Goal: Understand process/instructions: Learn how to perform a task or action

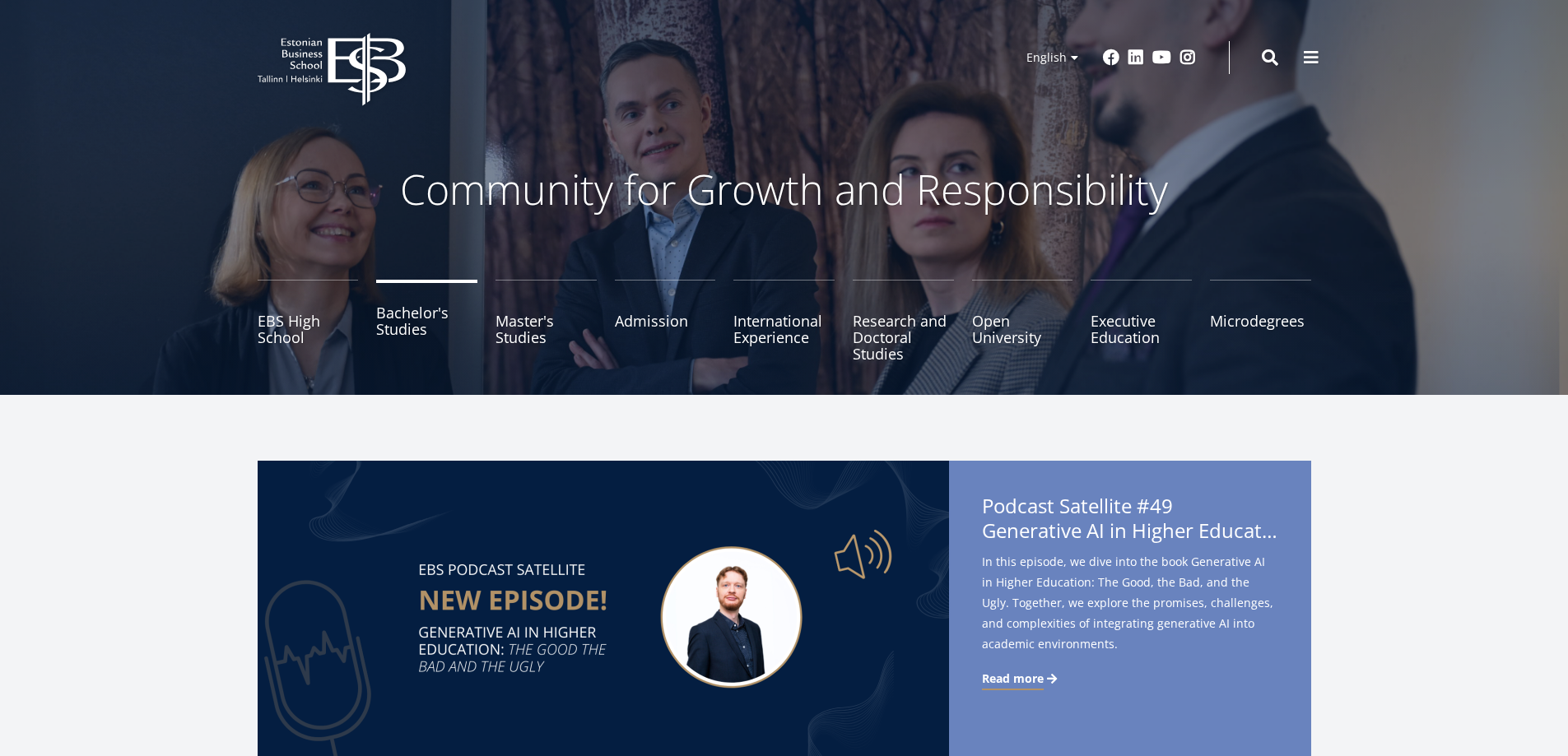
click at [392, 322] on link "Bachelor's Studies" at bounding box center [426, 321] width 101 height 83
click at [400, 334] on link "Bachelor's Studies" at bounding box center [426, 321] width 101 height 83
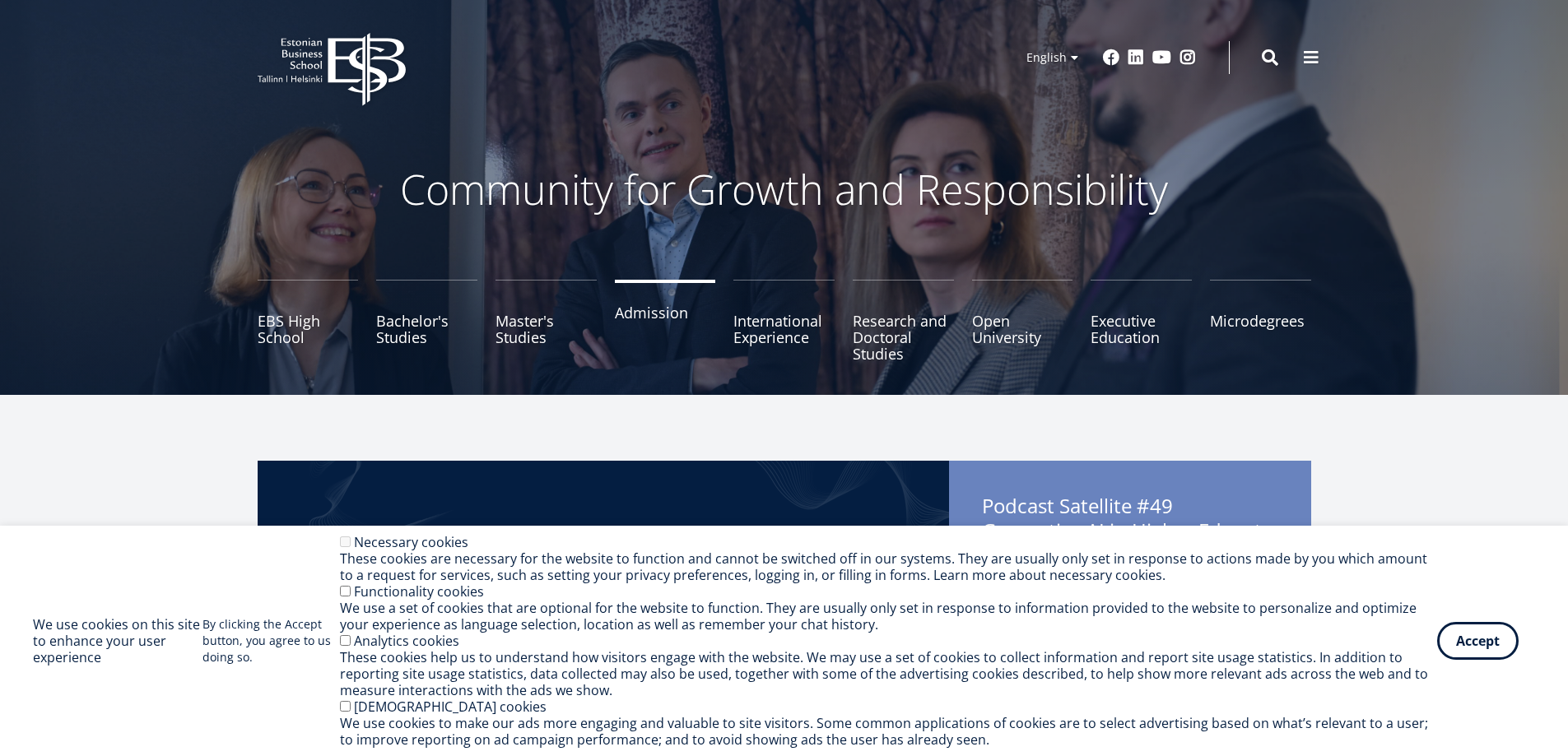
click at [637, 321] on link "Admission" at bounding box center [666, 321] width 101 height 83
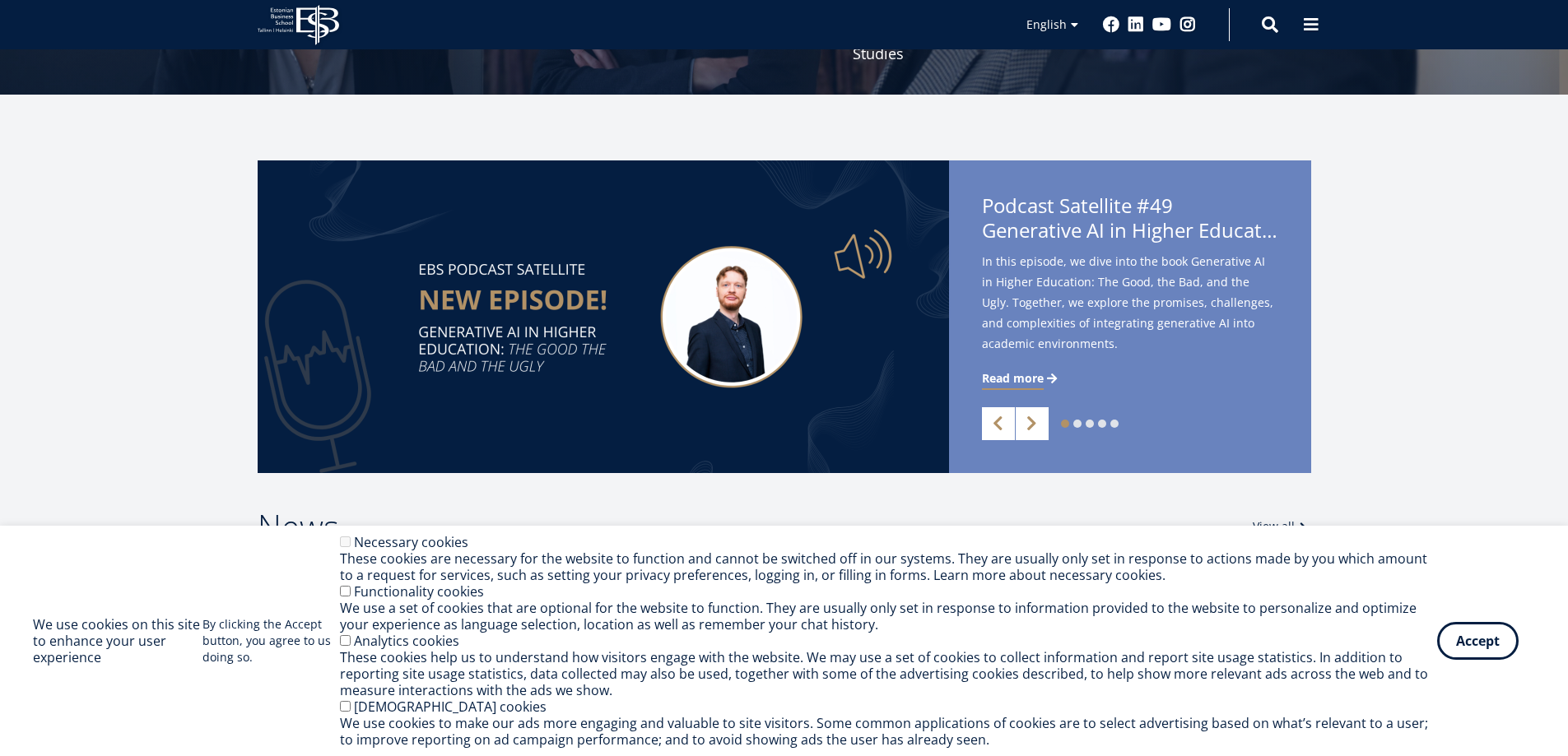
scroll to position [329, 0]
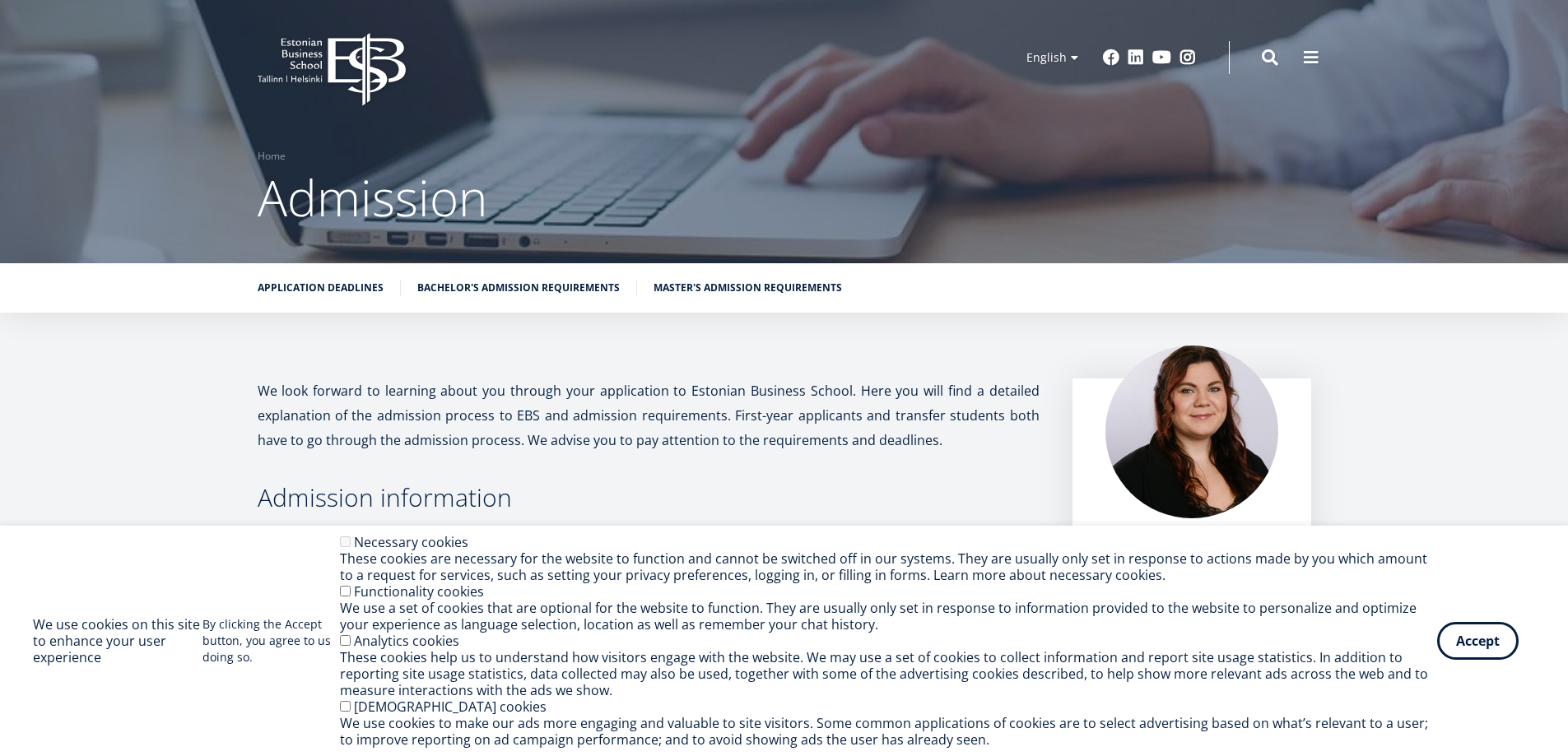
click at [343, 598] on div "Functionality cookies" at bounding box center [888, 592] width 1097 height 17
click at [1469, 634] on button "Accept" at bounding box center [1477, 637] width 82 height 38
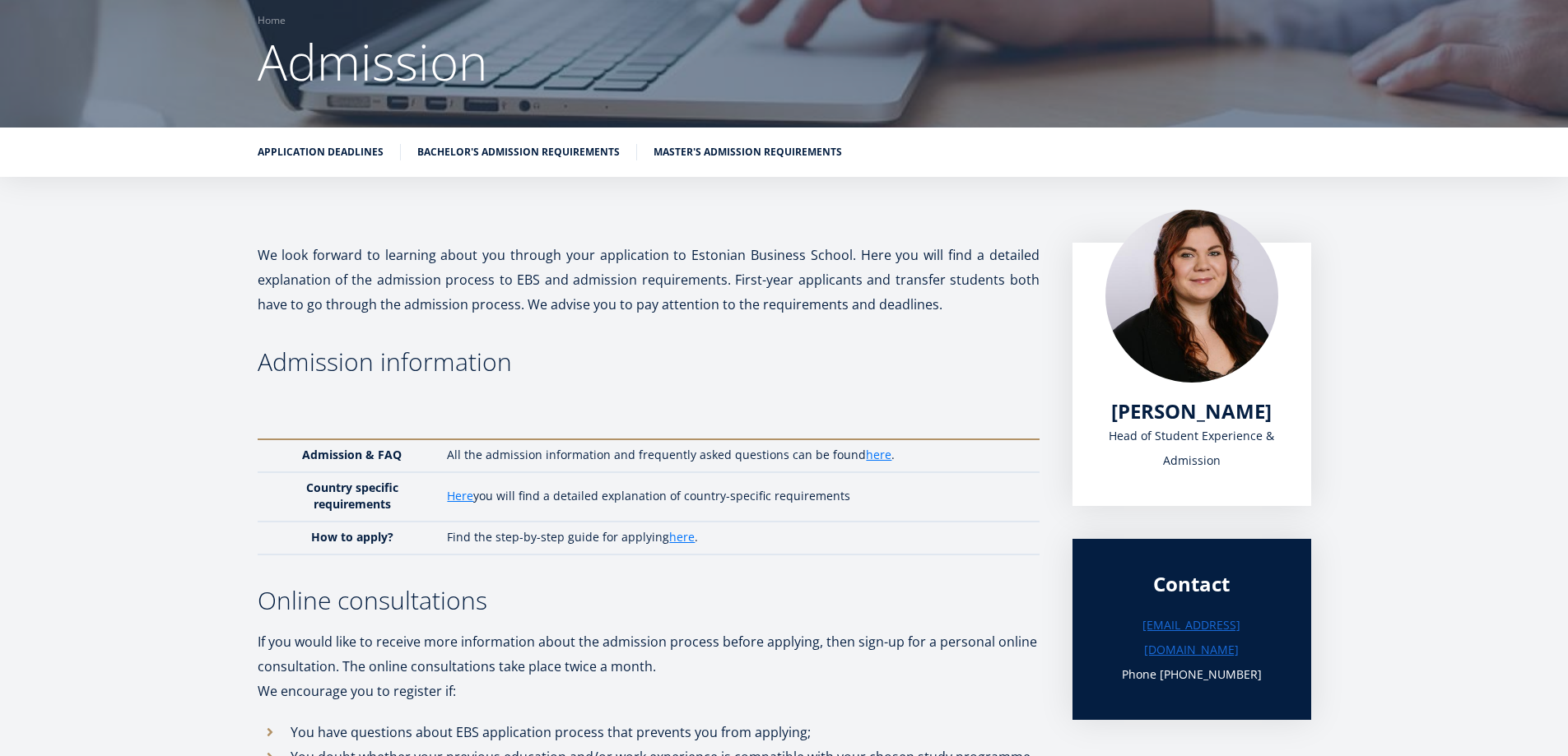
scroll to position [164, 0]
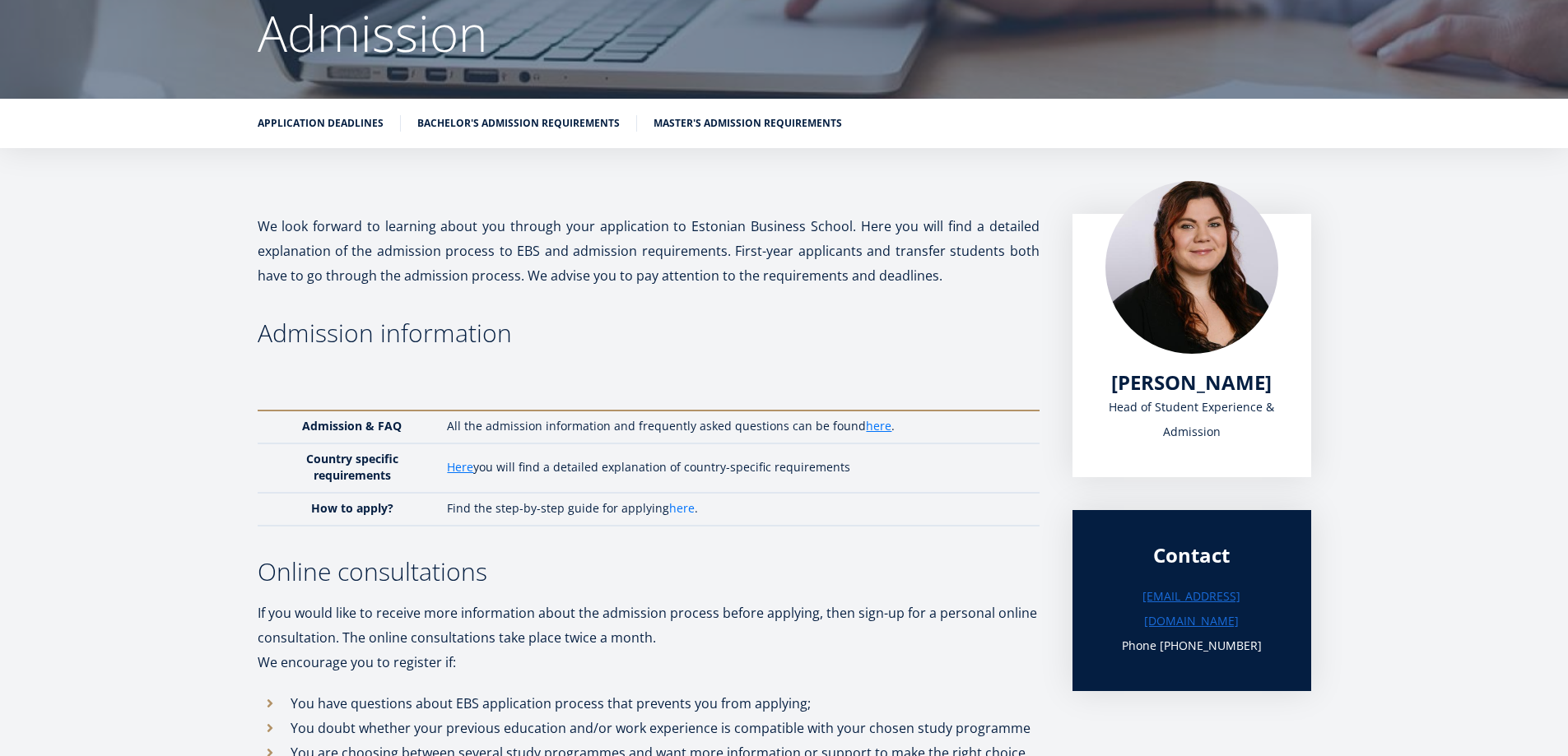
click at [674, 514] on link "here" at bounding box center [681, 508] width 25 height 17
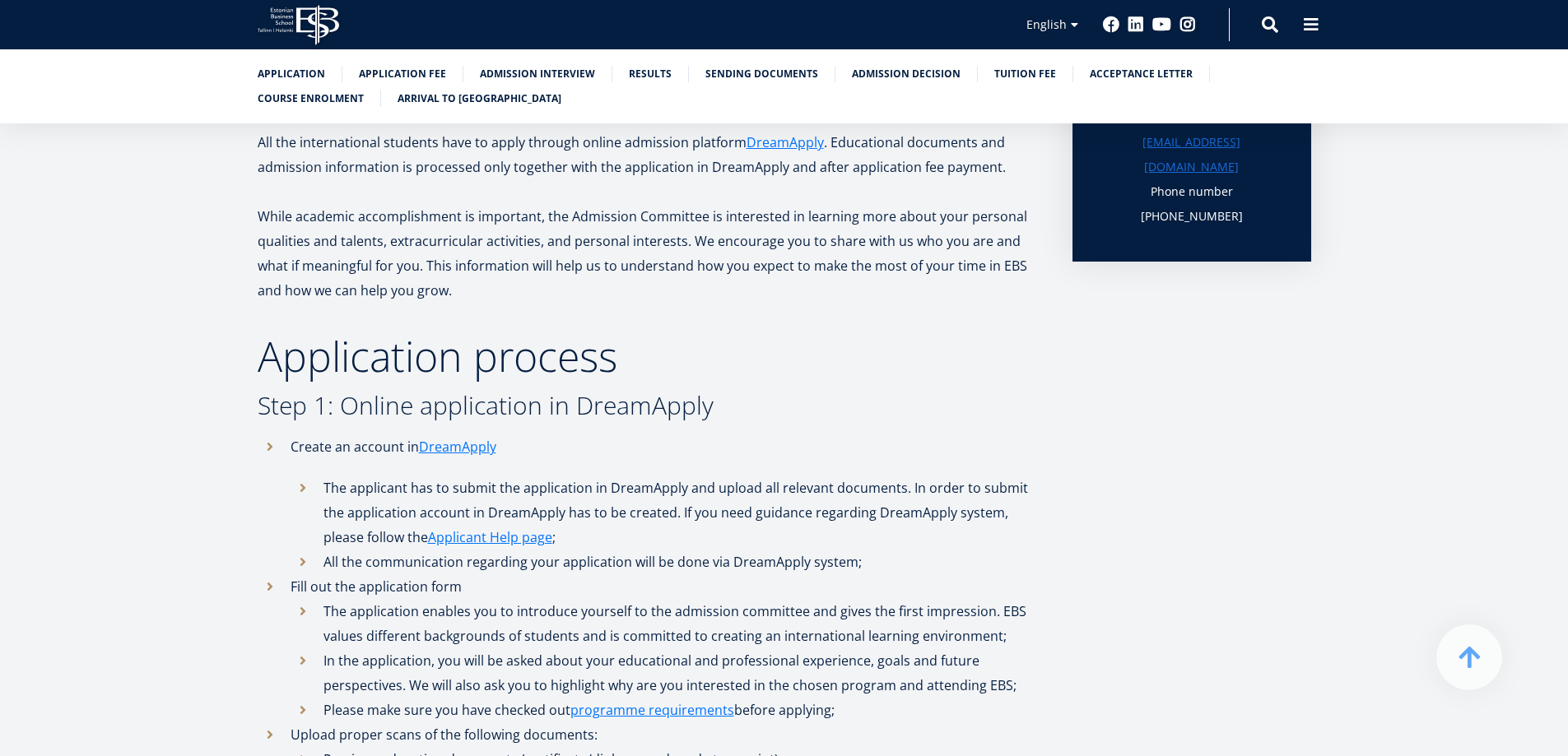
scroll to position [412, 0]
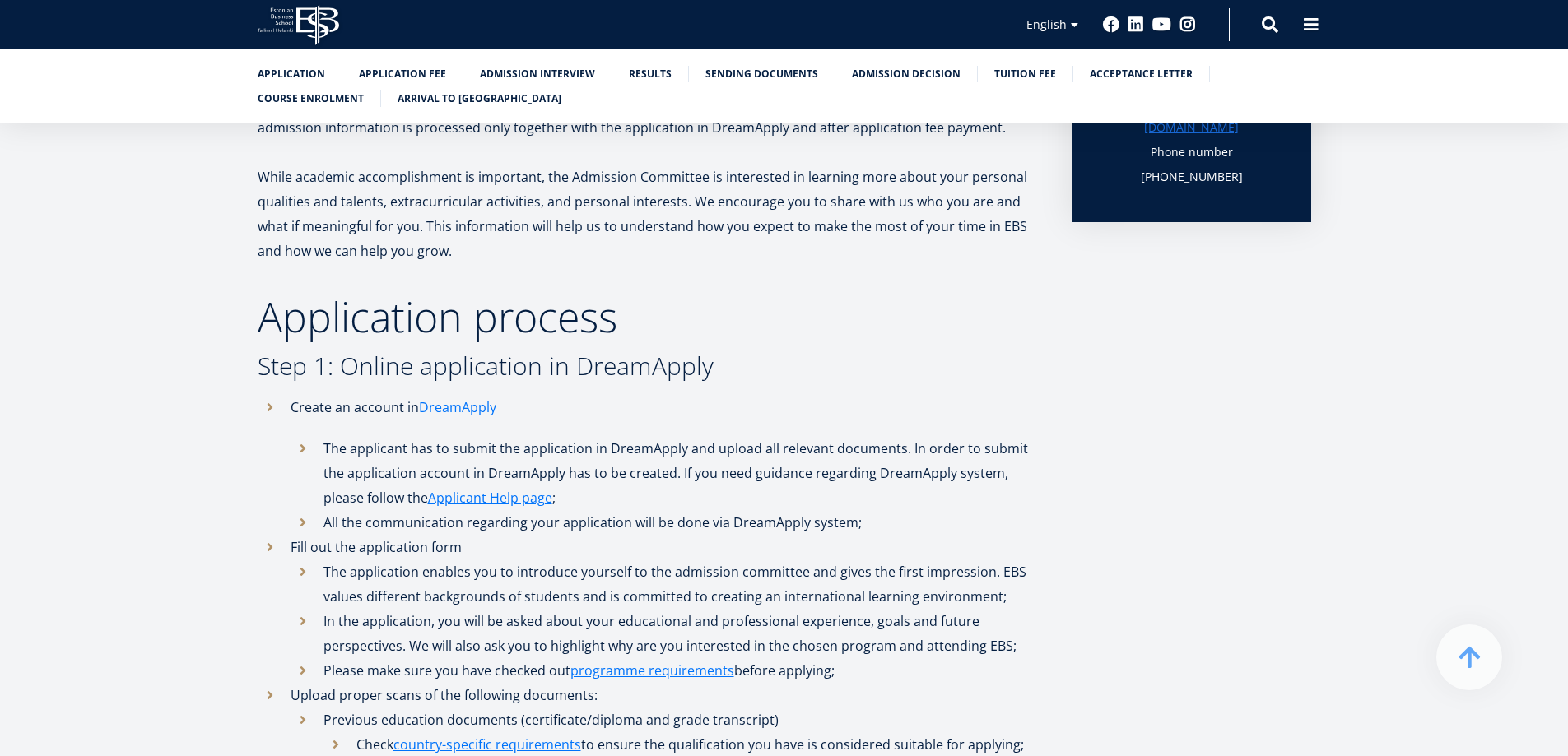
click at [488, 407] on link "DreamApply" at bounding box center [456, 407] width 77 height 24
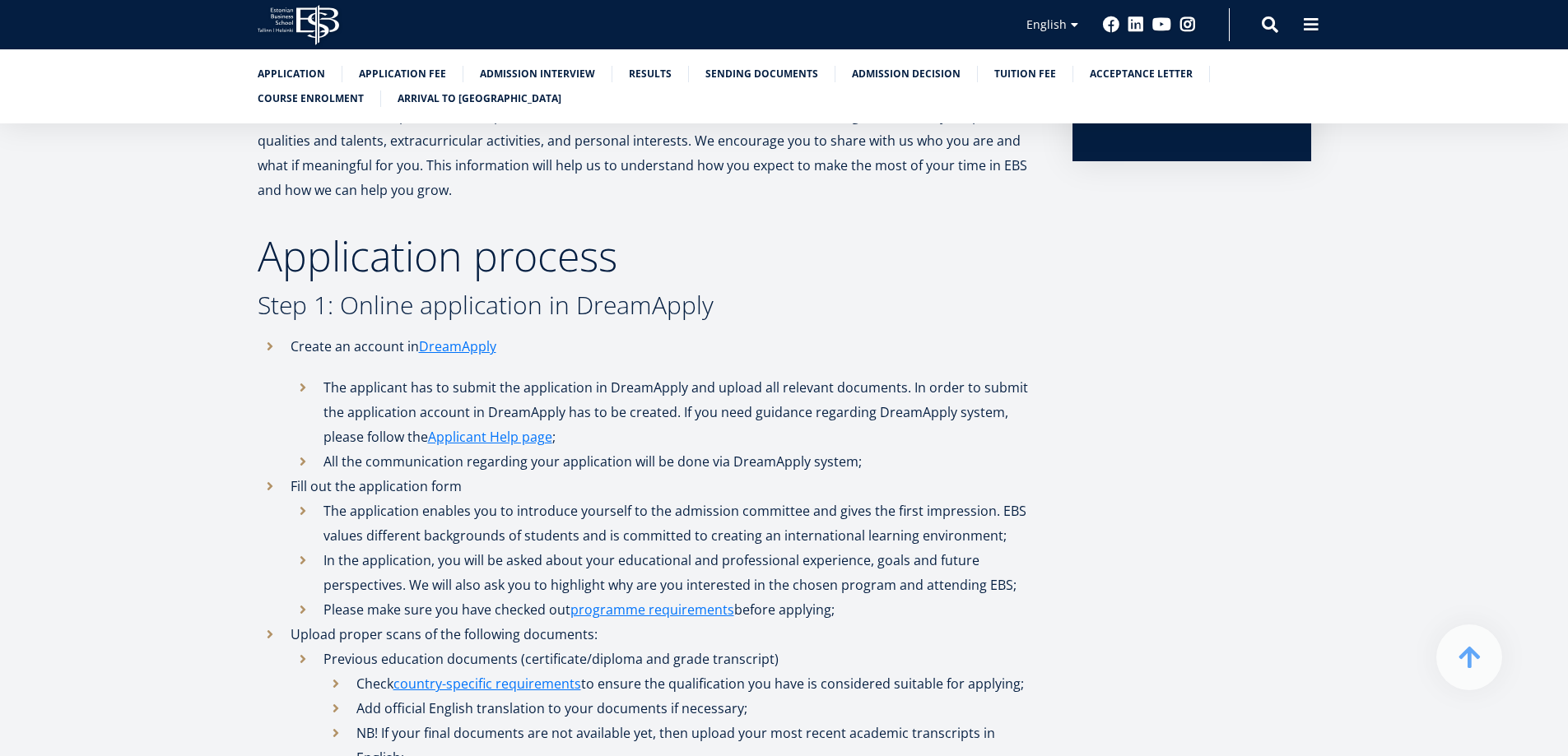
scroll to position [602, 0]
